Goal: Check status: Check status

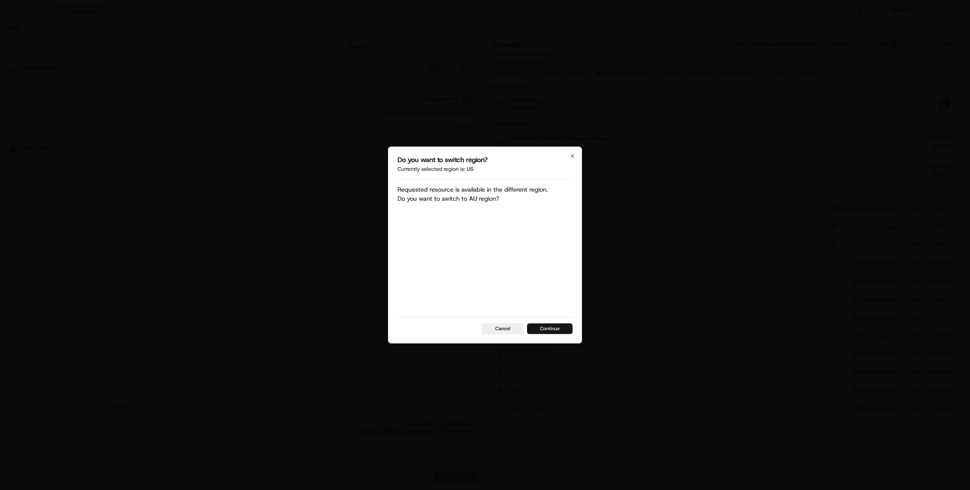
click at [545, 331] on button "Continue" at bounding box center [549, 328] width 45 height 11
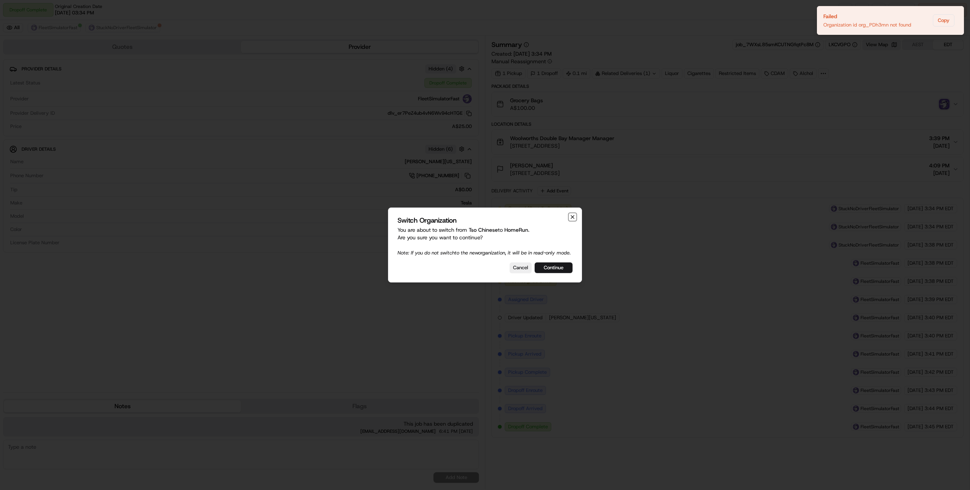
click at [573, 216] on icon "button" at bounding box center [572, 217] width 3 height 3
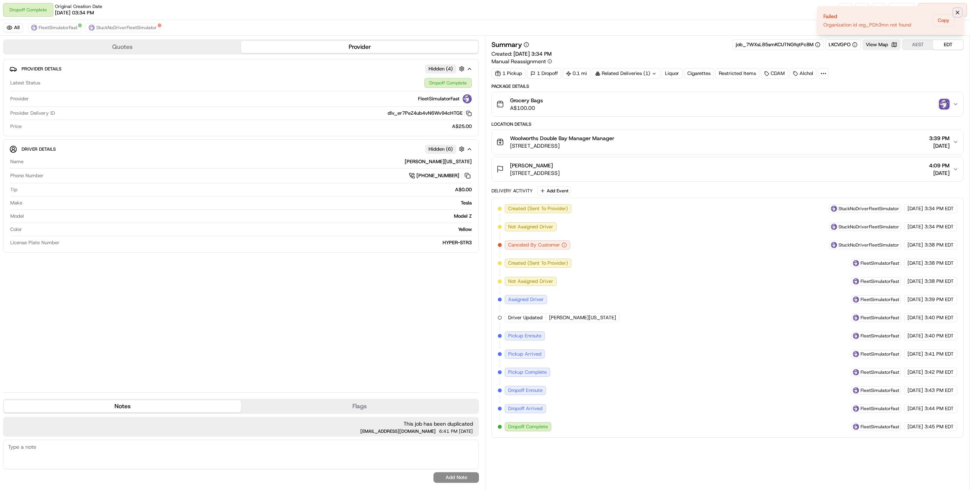
click at [959, 11] on icon "Notifications (F8)" at bounding box center [957, 12] width 6 height 6
